Goal: Information Seeking & Learning: Compare options

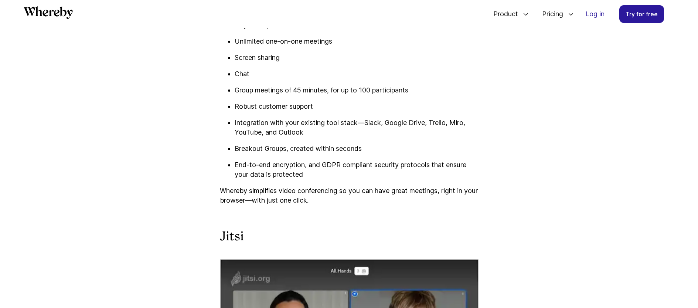
scroll to position [2119, 0]
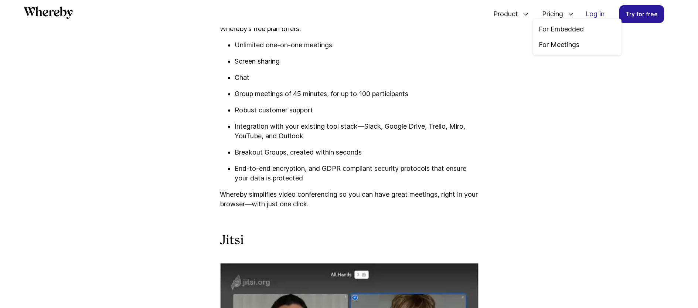
click at [555, 17] on span "Pricing" at bounding box center [550, 14] width 30 height 24
click at [549, 43] on link "For Meetings" at bounding box center [577, 45] width 77 height 10
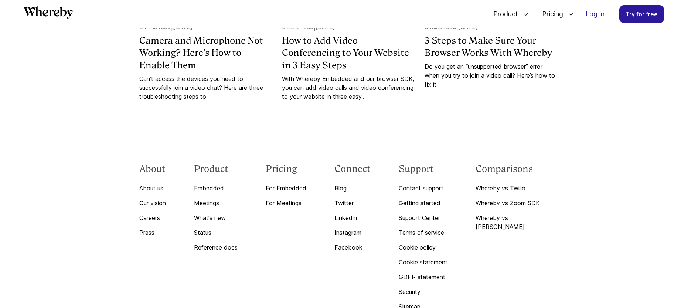
scroll to position [2389, 0]
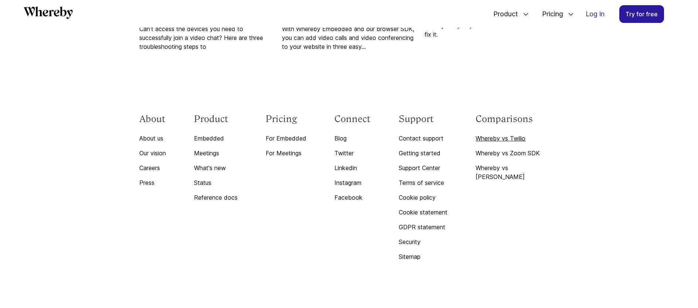
click at [547, 143] on link "Whereby vs Twilio" at bounding box center [517, 138] width 83 height 9
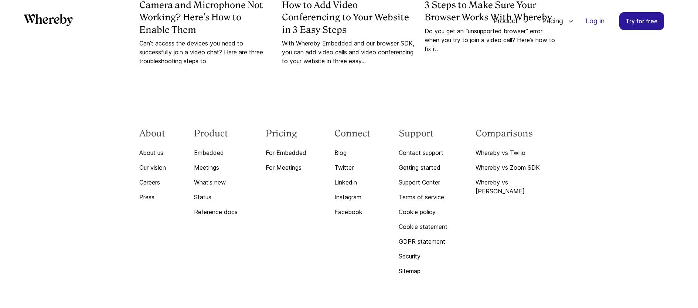
click at [527, 190] on link "Whereby vs [PERSON_NAME]" at bounding box center [517, 187] width 83 height 18
